Goal: Find specific page/section: Find specific page/section

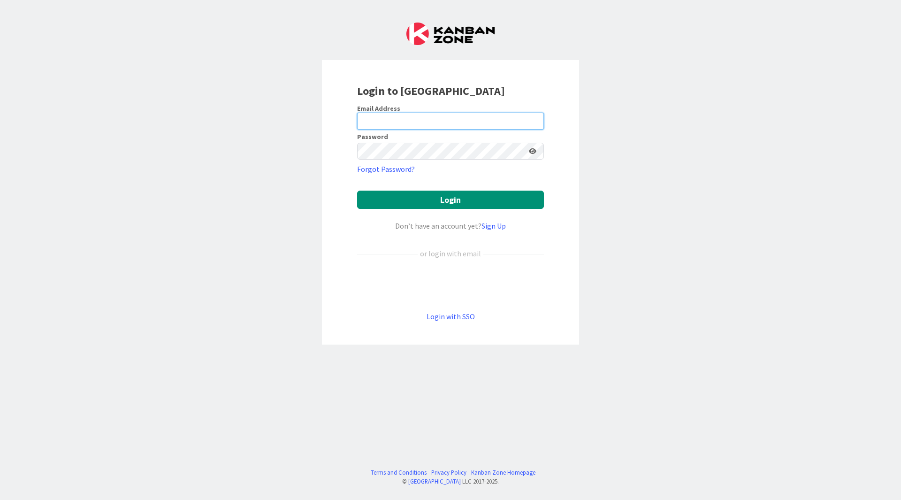
click at [464, 127] on input "email" at bounding box center [450, 121] width 187 height 17
type input "[EMAIL_ADDRESS][DOMAIN_NAME]"
click at [357, 191] on button "Login" at bounding box center [450, 200] width 187 height 18
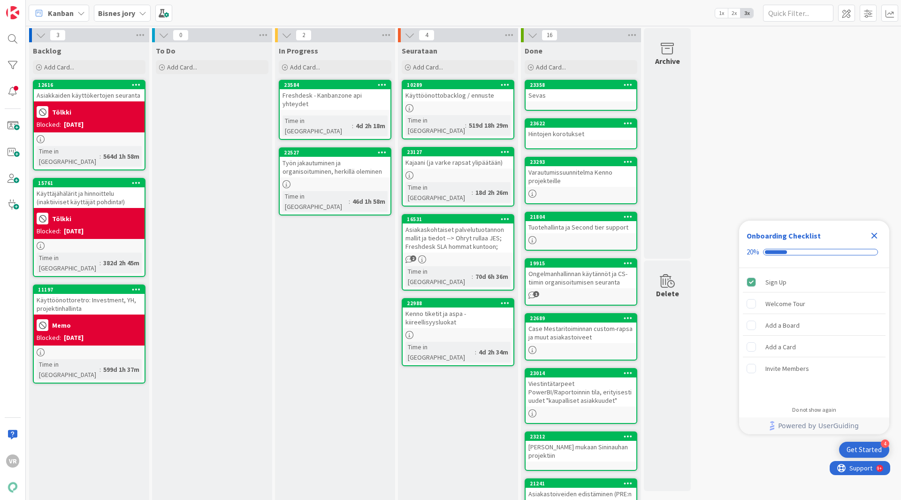
click at [123, 15] on b "Bisnes jory" at bounding box center [116, 12] width 37 height 9
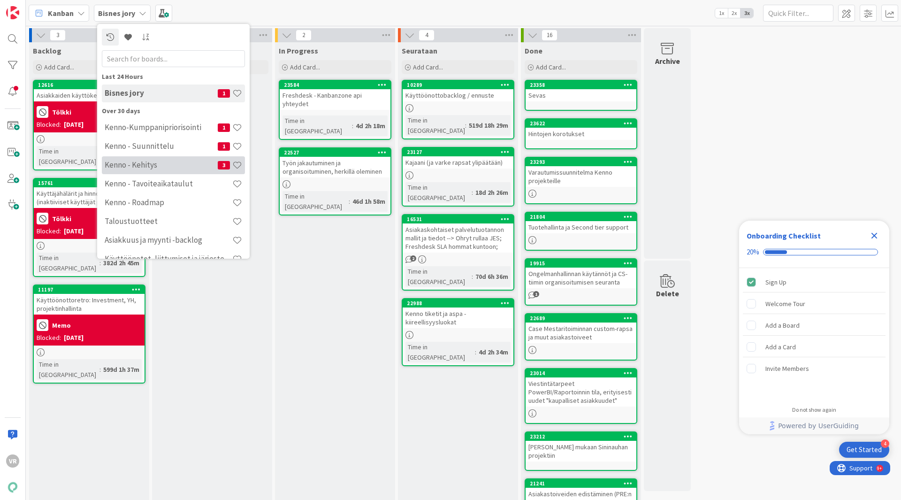
click at [150, 162] on h4 "Kenno - Kehitys" at bounding box center [161, 164] width 113 height 9
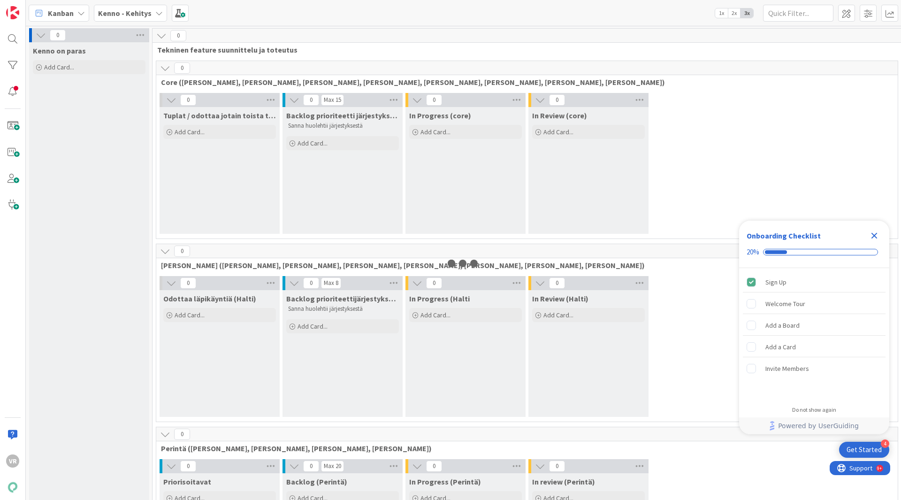
click at [57, 7] on div "Kanban" at bounding box center [59, 13] width 61 height 17
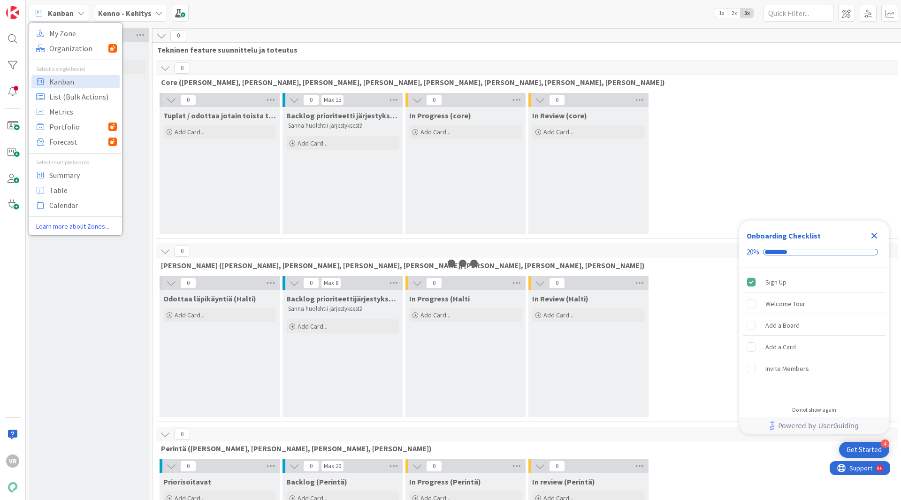
click at [111, 15] on b "Kenno - Kehitys" at bounding box center [125, 12] width 54 height 9
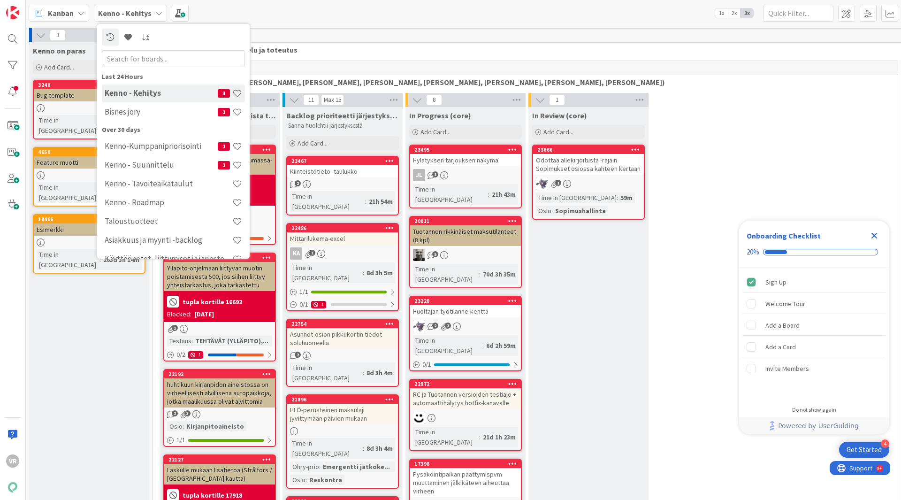
click at [113, 15] on b "Kenno - Kehitys" at bounding box center [125, 12] width 54 height 9
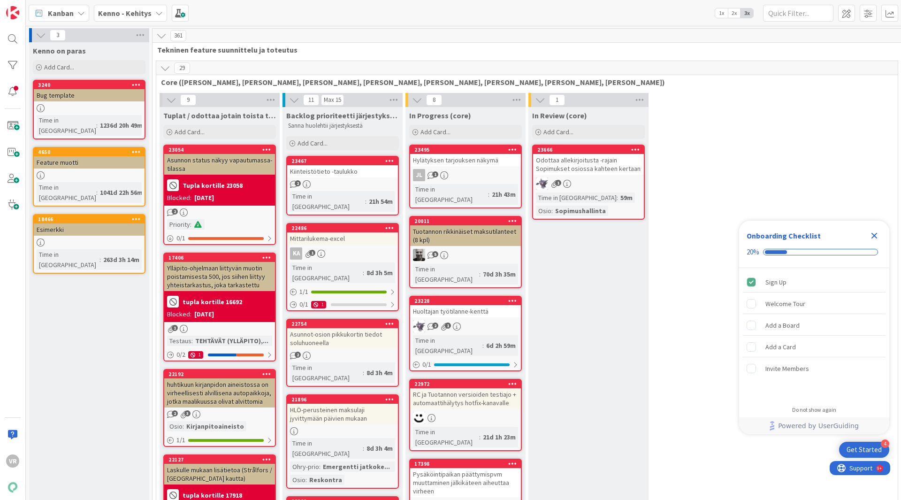
click at [123, 16] on b "Kenno - Kehitys" at bounding box center [125, 12] width 54 height 9
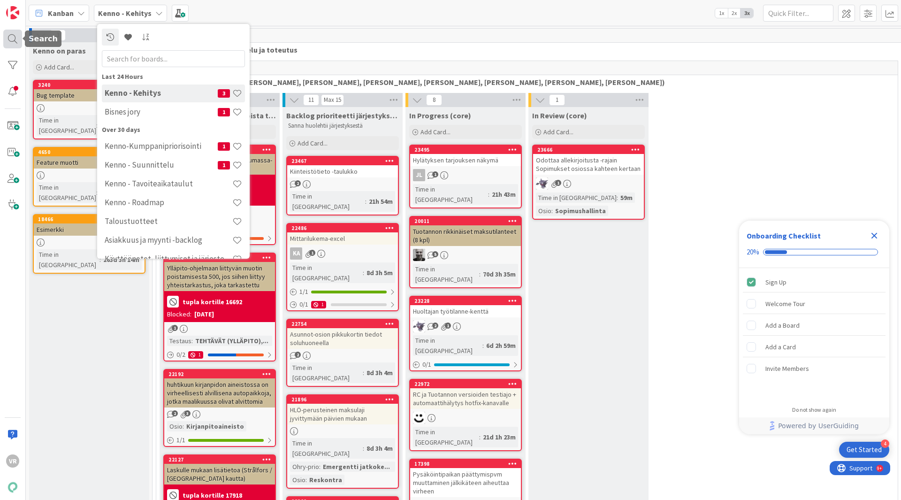
click at [12, 36] on div at bounding box center [12, 39] width 19 height 19
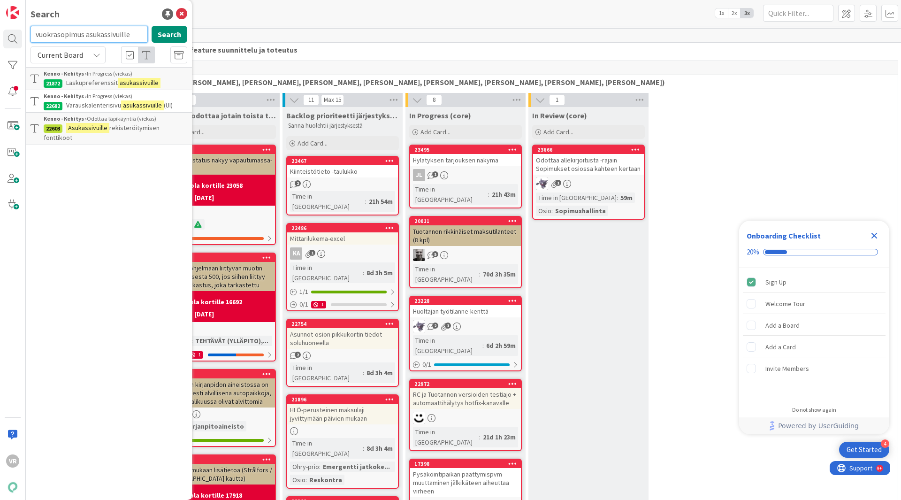
click at [133, 33] on input "vuokrasopimus asukassivuille" at bounding box center [89, 34] width 117 height 17
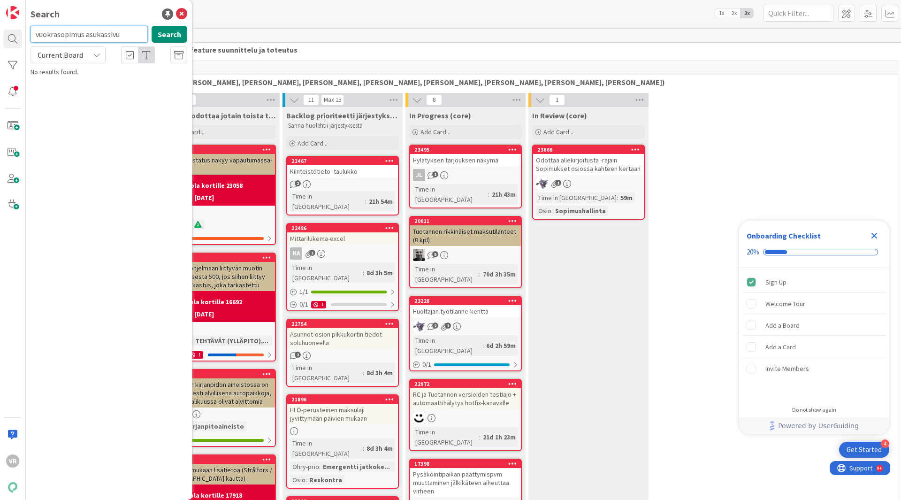
click at [105, 30] on input "vuokrasopimus asukassivu" at bounding box center [89, 34] width 117 height 17
click at [105, 30] on input "vuokrasopimuksen jakaminen" at bounding box center [89, 34] width 117 height 17
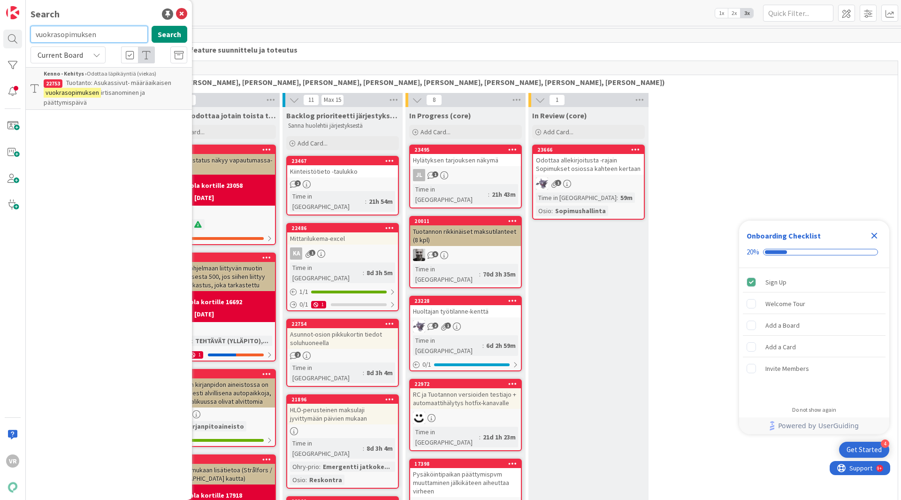
click at [105, 30] on input "vuokrasopimuksen" at bounding box center [89, 34] width 117 height 17
click at [105, 30] on input "vuokrasopimus" at bounding box center [89, 34] width 117 height 17
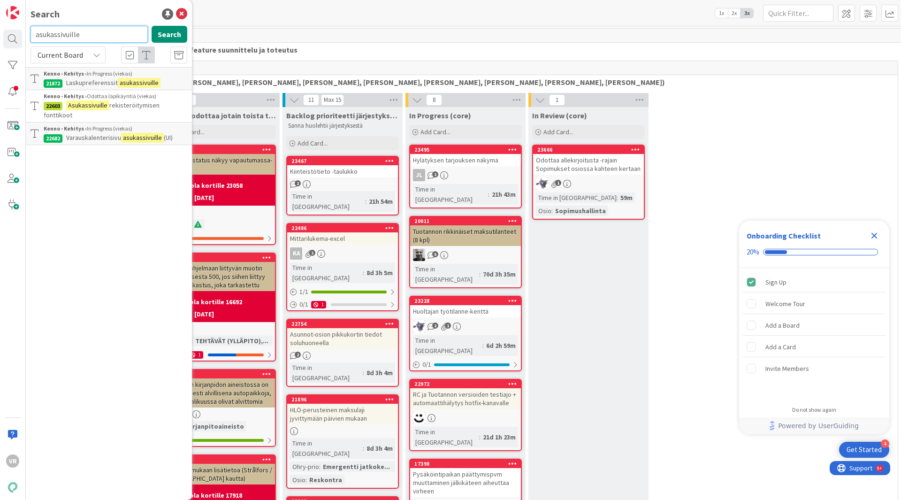
click at [105, 36] on input "asukassivuille" at bounding box center [89, 34] width 117 height 17
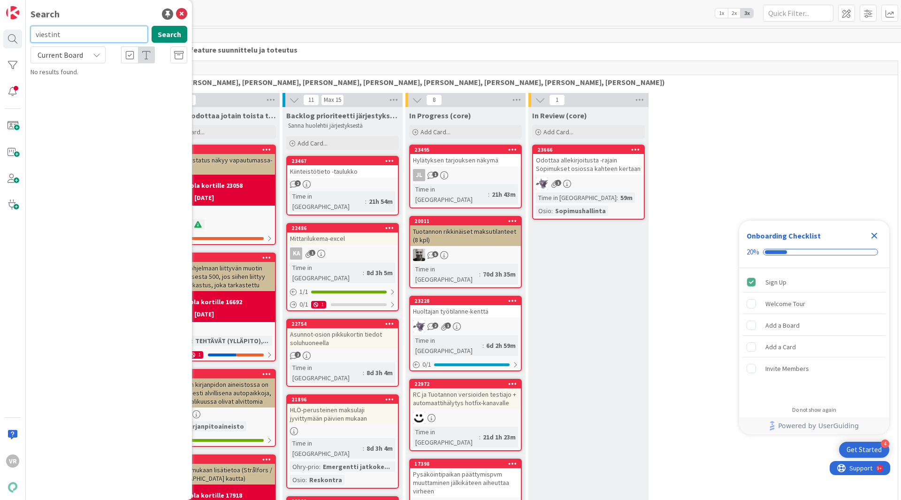
click at [105, 36] on input "viestint" at bounding box center [89, 34] width 117 height 17
type input "viestintä"
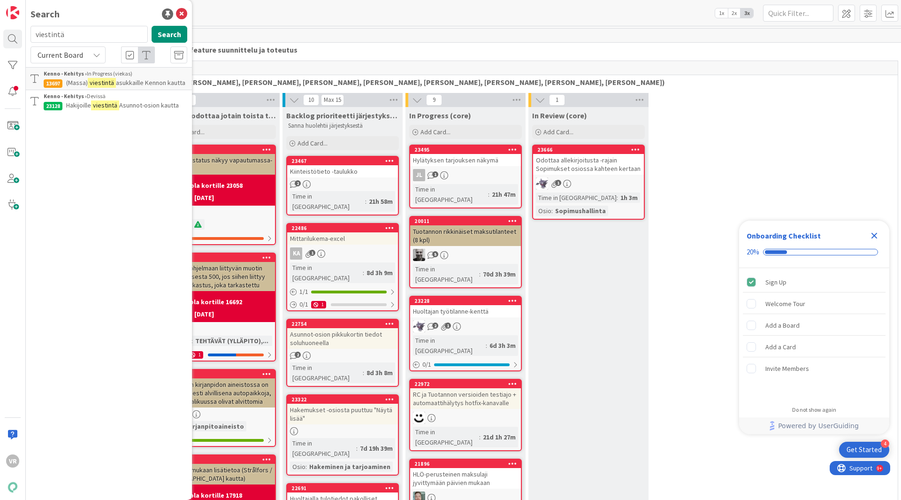
click at [211, 25] on div "Kanban My Zone Organization Select a single board Kanban List (Bulk Actions) Me…" at bounding box center [463, 13] width 875 height 26
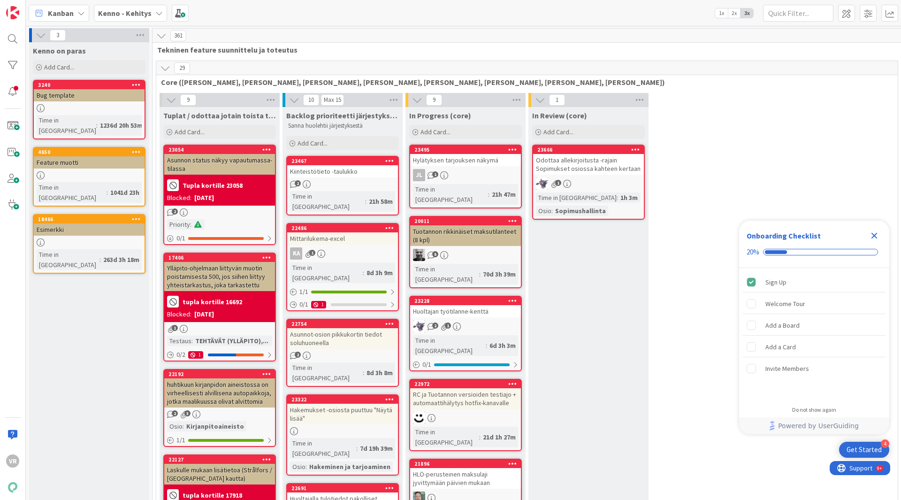
click at [75, 12] on div "Kanban" at bounding box center [59, 13] width 61 height 17
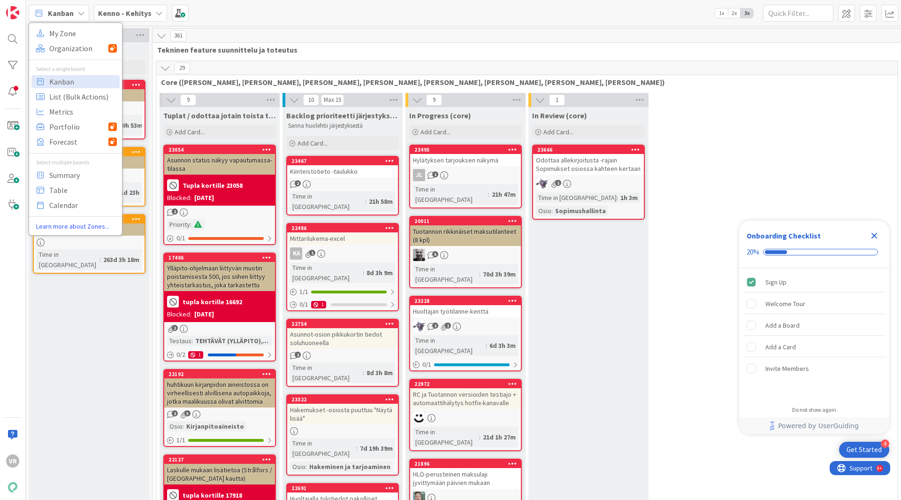
click at [110, 2] on div "Kanban My Zone Organization Select a single board Kanban List (Bulk Actions) Me…" at bounding box center [463, 13] width 875 height 26
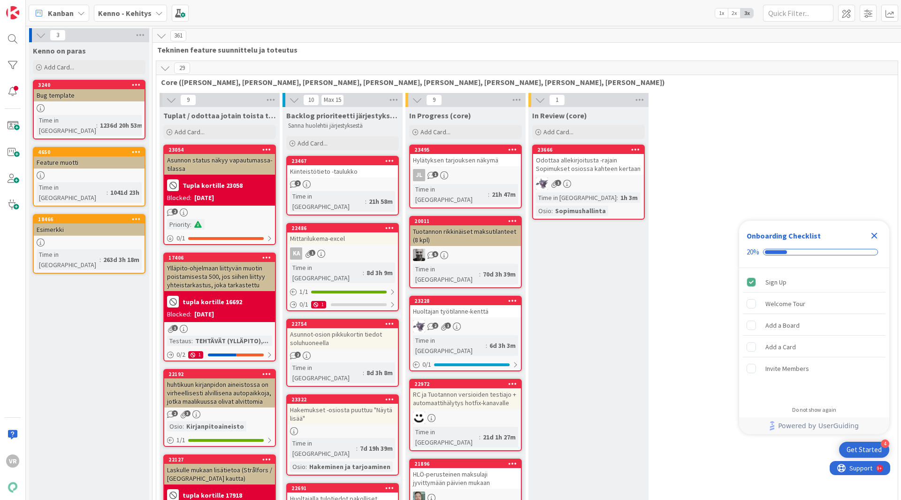
click at [110, 5] on div "Kenno - Kehitys" at bounding box center [130, 13] width 73 height 17
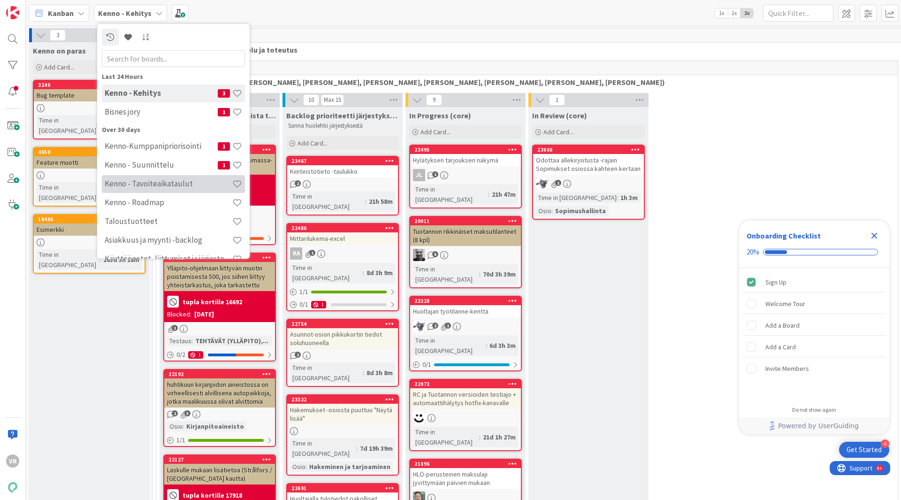
scroll to position [71, 0]
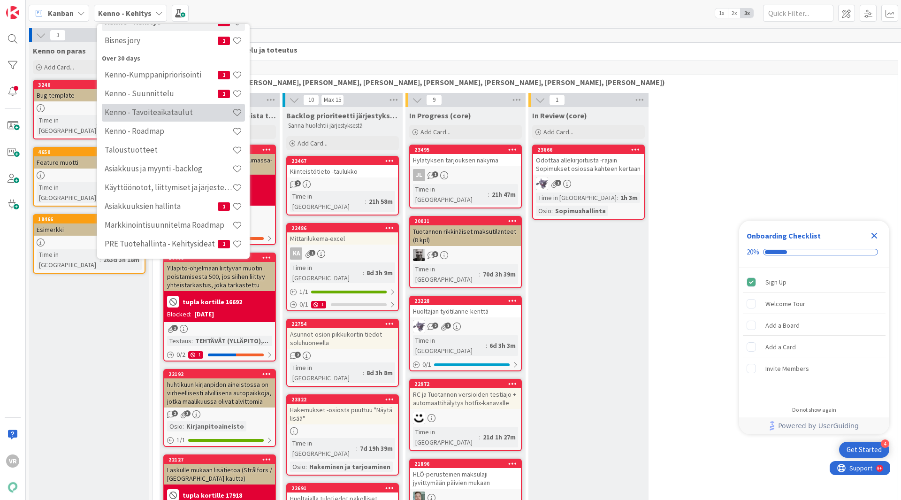
click at [178, 108] on h4 "Kenno - Tavoiteaikataulut" at bounding box center [169, 111] width 128 height 9
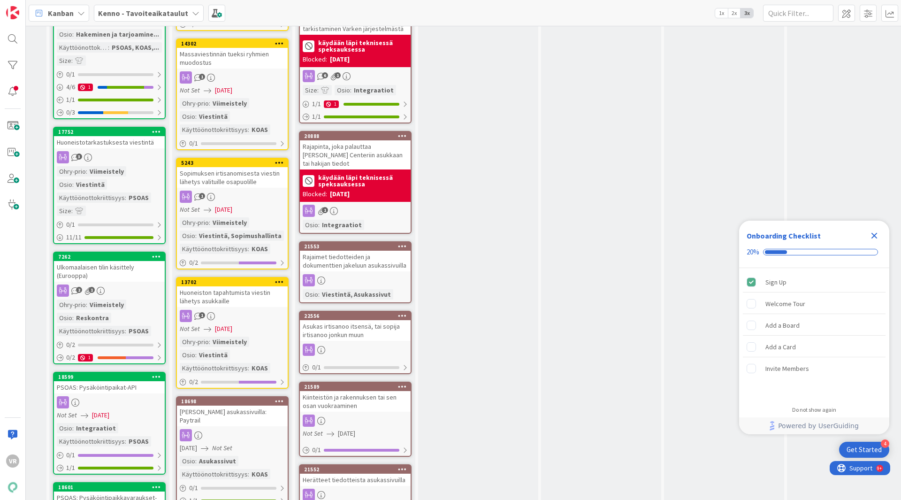
scroll to position [954, 595]
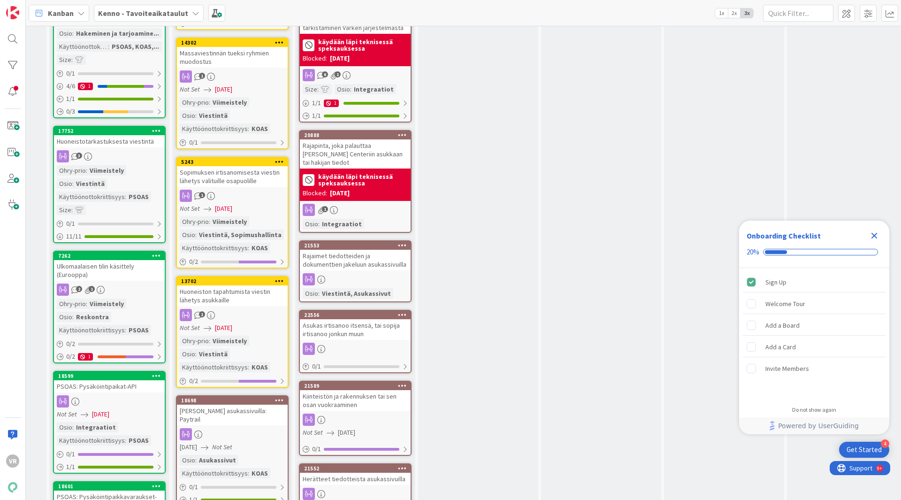
click at [334, 253] on div "Rajaimet tiedotteiden ja dokumenttien jakeluun asukassivuilla" at bounding box center [355, 260] width 111 height 21
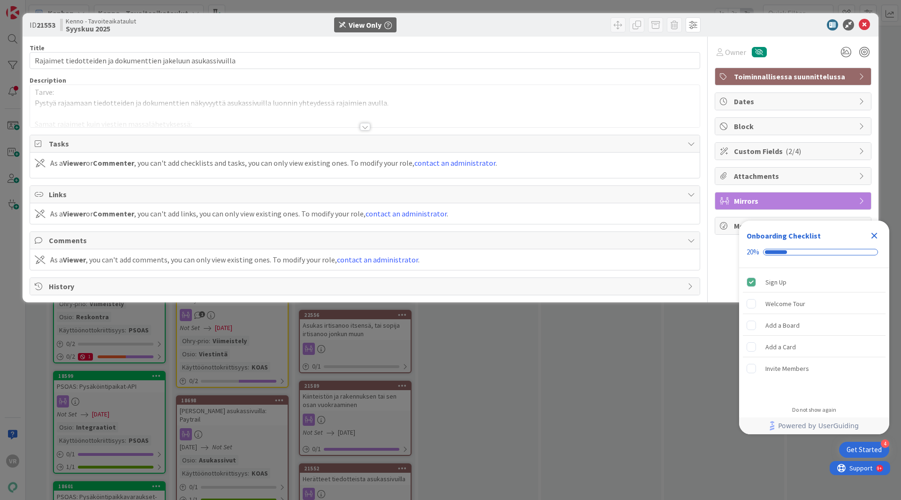
click at [367, 123] on div at bounding box center [365, 127] width 10 height 8
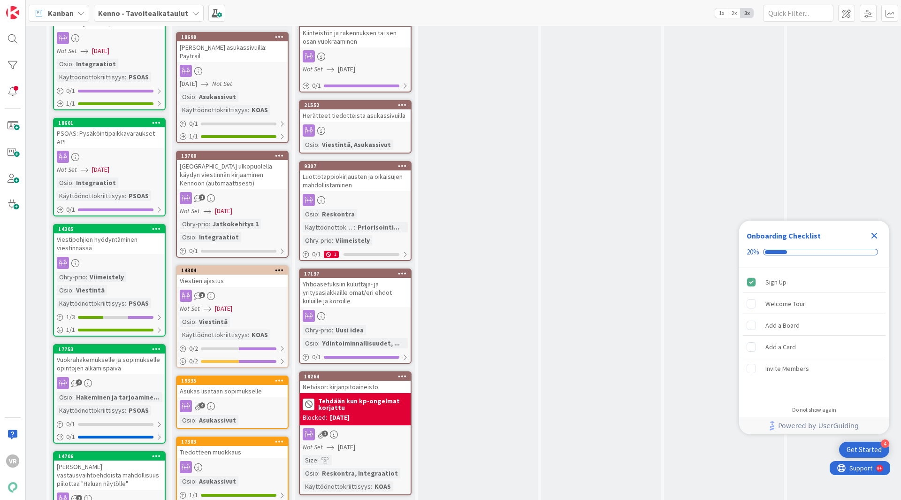
scroll to position [1318, 595]
click at [246, 388] on div "19335 Asukas lisätään sopimukselle 4 Osio : Asukassivut" at bounding box center [232, 402] width 113 height 54
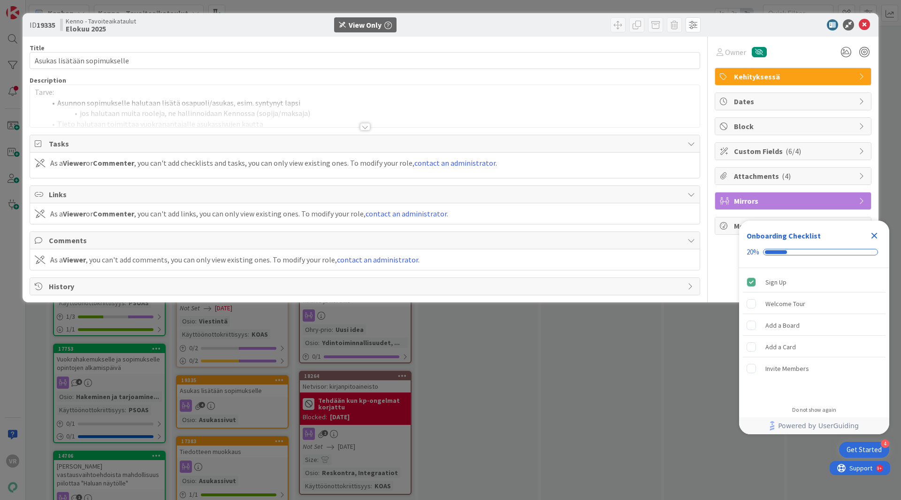
click at [312, 134] on div "Title 28 / 128 Asukas lisätään sopimukselle Description Tarve: Asunnon sopimuks…" at bounding box center [365, 166] width 671 height 259
click at [310, 125] on div at bounding box center [365, 115] width 670 height 24
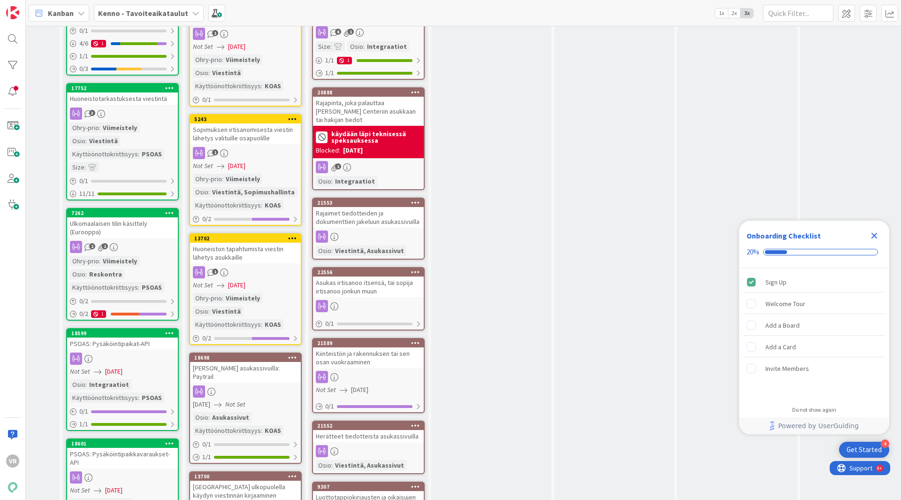
scroll to position [1013, 582]
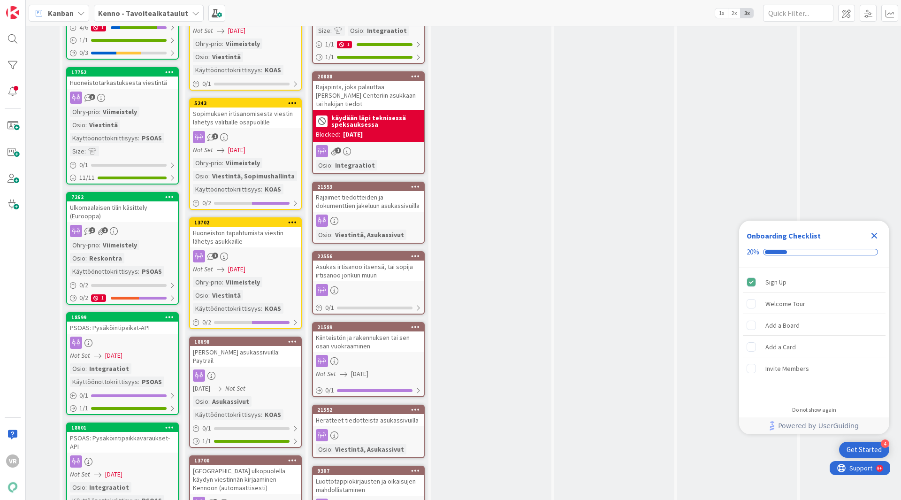
click at [386, 203] on div "Rajaimet tiedotteiden ja dokumenttien jakeluun asukassivuilla" at bounding box center [368, 201] width 111 height 21
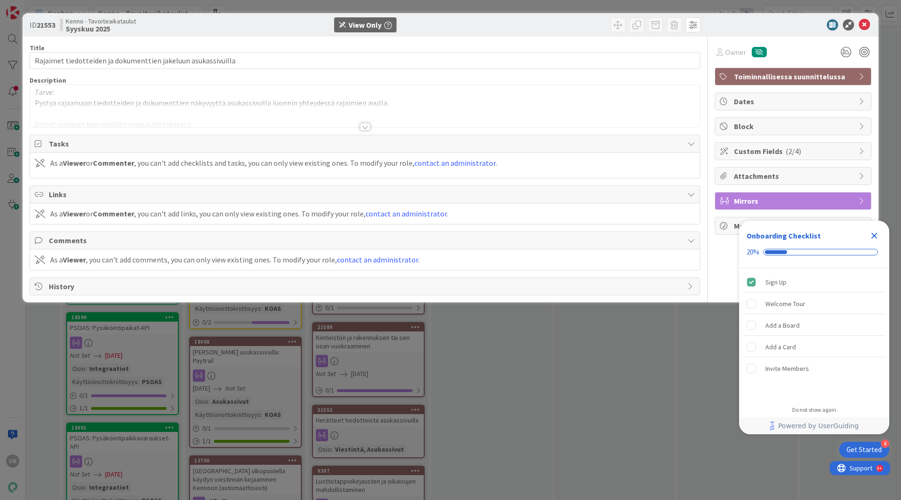
click at [281, 116] on div at bounding box center [365, 115] width 670 height 24
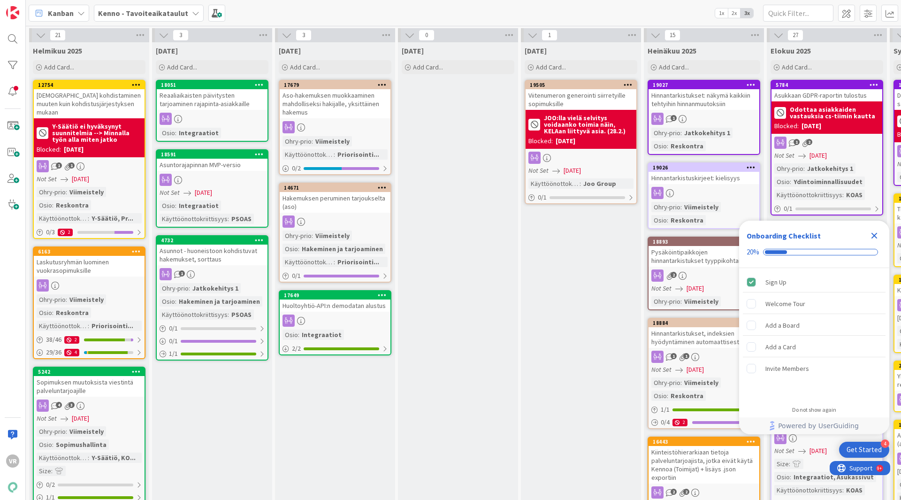
click at [145, 17] on b "Kenno - Tavoiteaikataulut" at bounding box center [143, 12] width 90 height 9
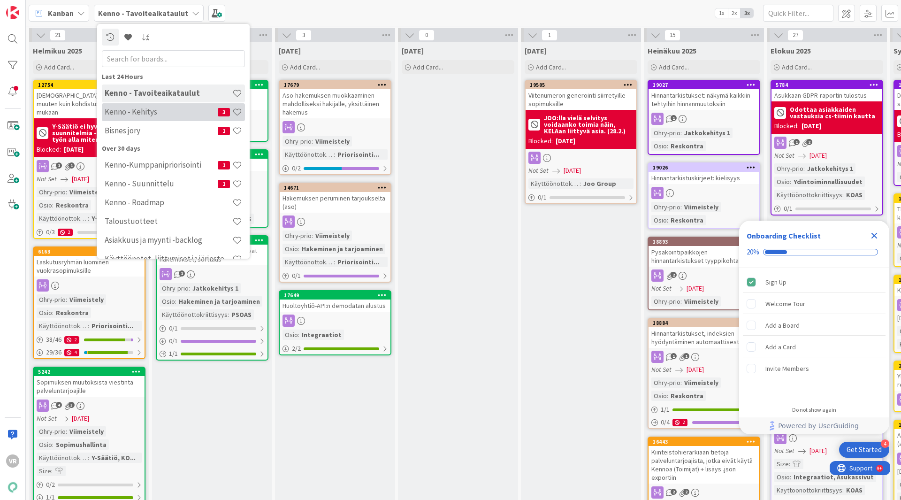
click at [160, 111] on h4 "Kenno - Kehitys" at bounding box center [161, 111] width 113 height 9
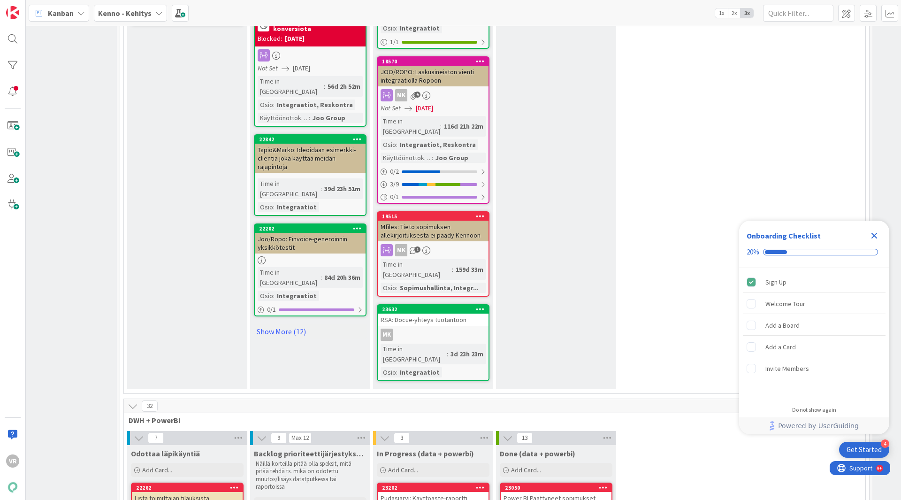
scroll to position [4636, 184]
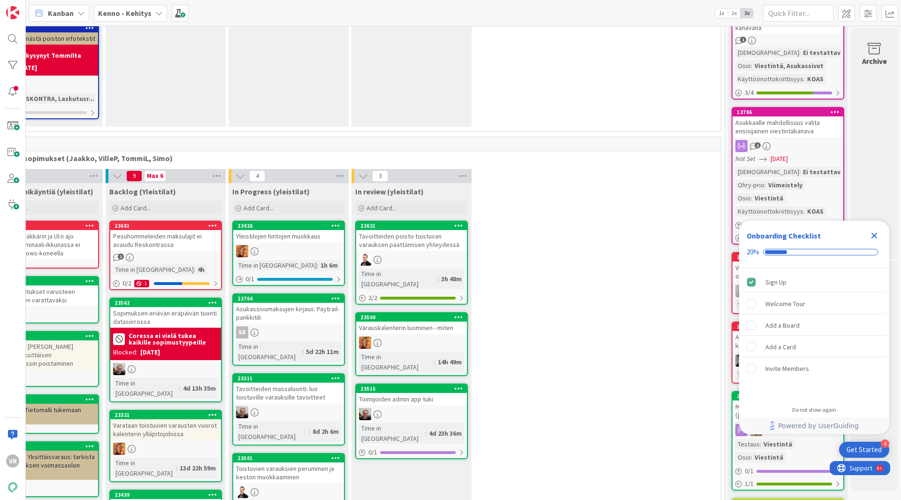
click at [872, 236] on icon "Close Checklist" at bounding box center [874, 235] width 11 height 11
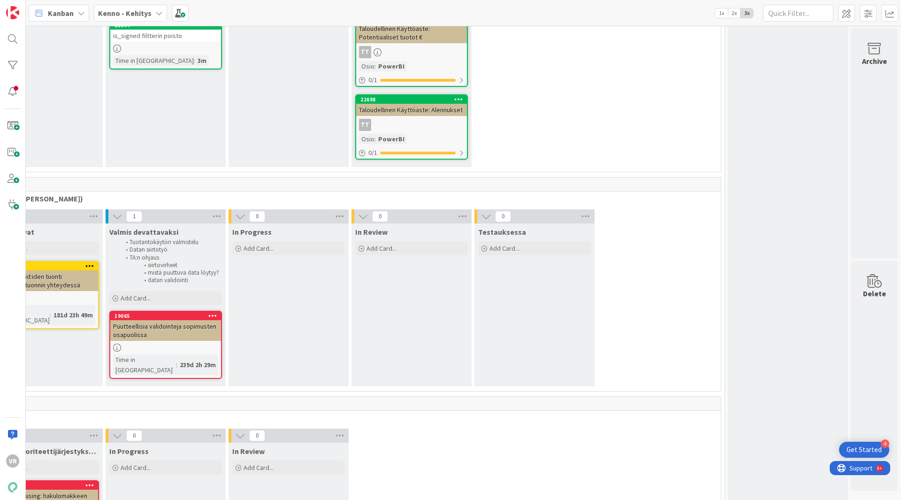
scroll to position [12799, 184]
